Goal: Information Seeking & Learning: Learn about a topic

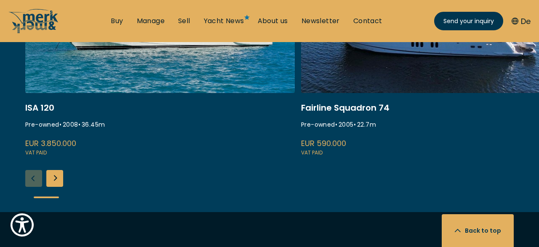
scroll to position [1021, 0]
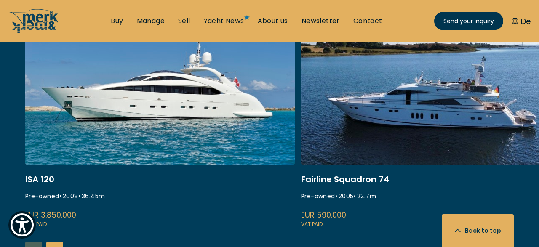
click at [55, 242] on div "Next slide" at bounding box center [54, 250] width 17 height 17
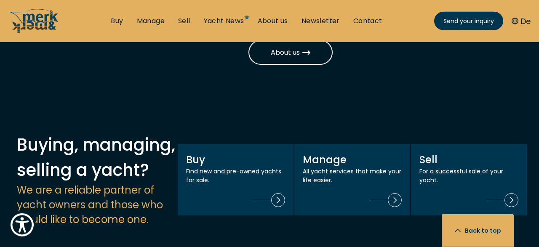
scroll to position [510, 0]
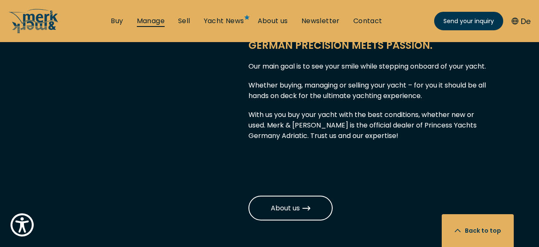
click at [143, 18] on link "Manage" at bounding box center [151, 20] width 28 height 9
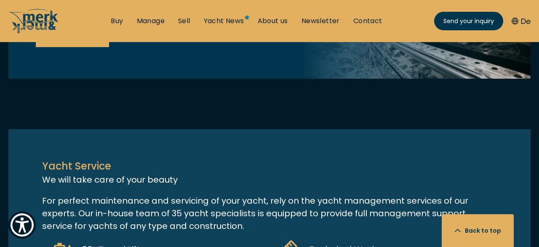
scroll to position [648, 0]
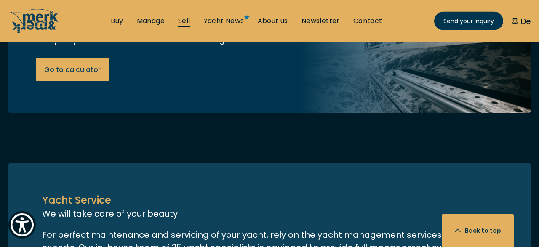
click at [181, 20] on link "Sell" at bounding box center [184, 20] width 12 height 9
select select "sell"
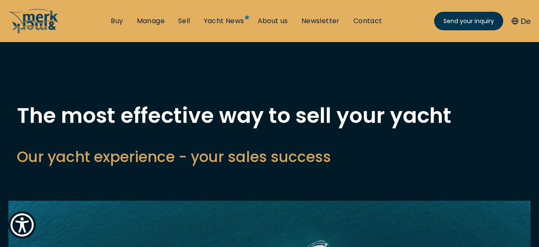
click at [108, 21] on li "Buy" at bounding box center [117, 20] width 26 height 9
click at [151, 21] on link "Manage" at bounding box center [151, 20] width 28 height 9
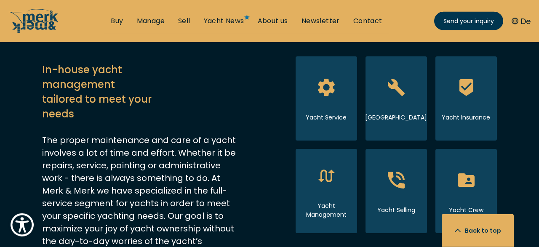
scroll to position [364, 0]
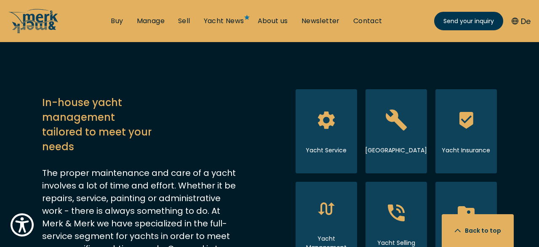
click at [383, 120] on icon at bounding box center [396, 120] width 32 height 32
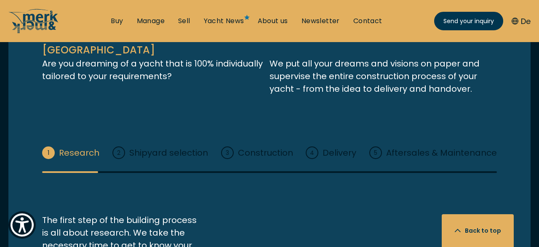
scroll to position [1291, 0]
click at [182, 146] on span "Shipyard selection" at bounding box center [160, 152] width 96 height 13
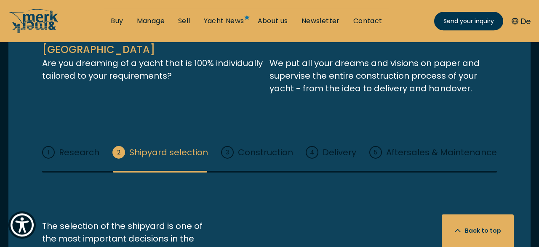
click at [267, 148] on span "Construction" at bounding box center [257, 152] width 72 height 13
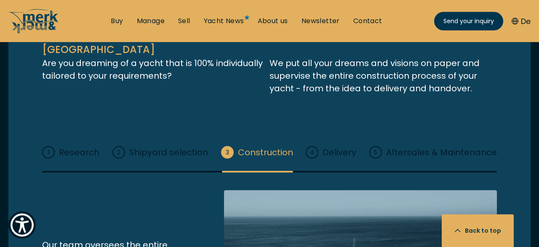
click at [336, 147] on span "Delivery" at bounding box center [331, 152] width 50 height 13
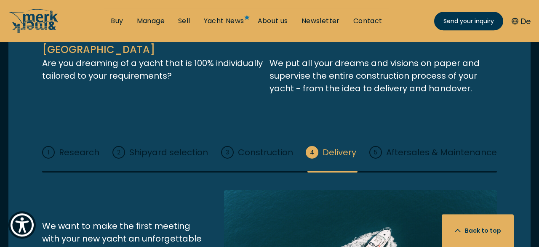
click at [398, 149] on span "Aftersales & Maintenance" at bounding box center [433, 152] width 128 height 13
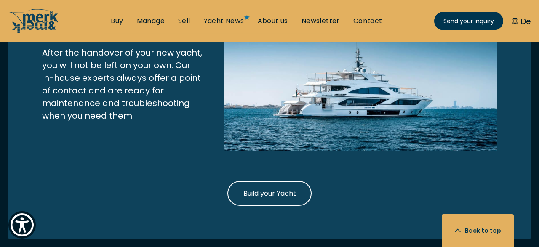
scroll to position [1437, 0]
